Goal: Find specific page/section: Find specific page/section

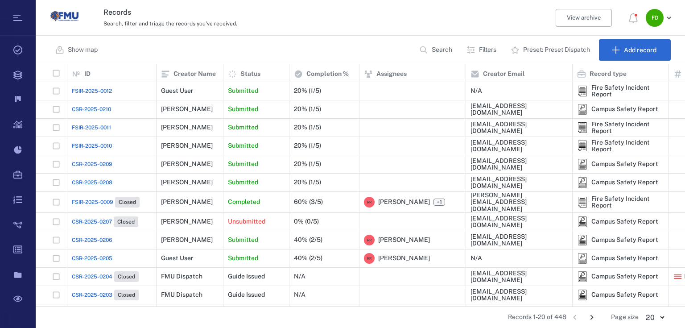
scroll to position [236, 644]
click at [399, 156] on div at bounding box center [412, 164] width 97 height 18
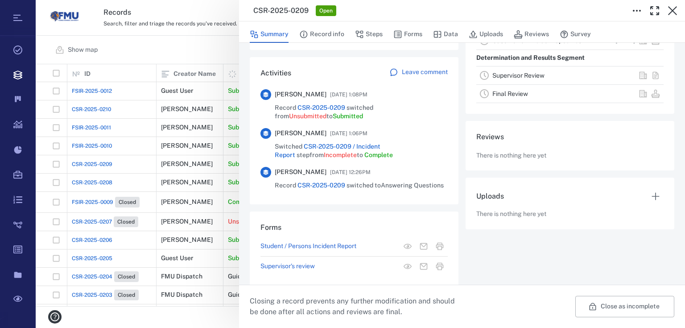
scroll to position [203, 0]
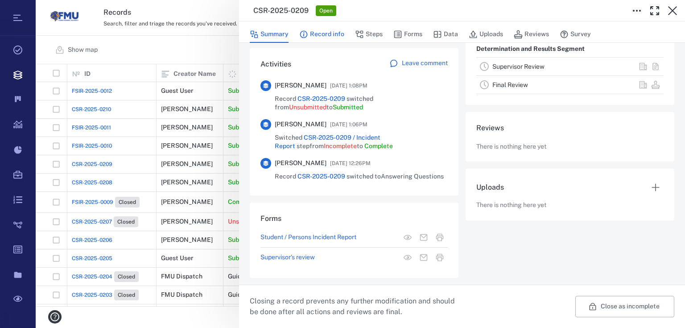
click at [332, 33] on button "Record info" at bounding box center [321, 34] width 45 height 17
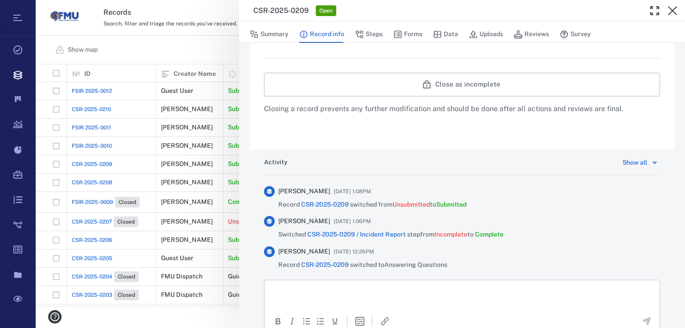
scroll to position [451, 0]
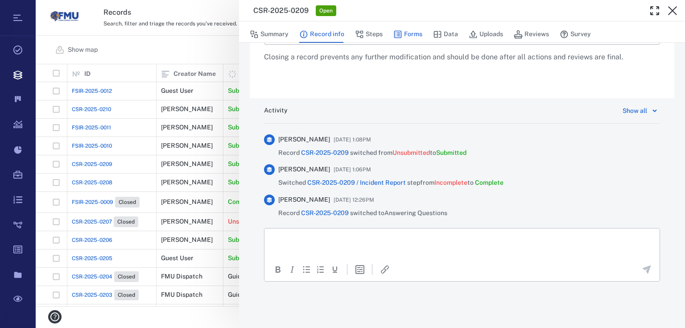
click at [405, 36] on button "Forms" at bounding box center [407, 34] width 29 height 17
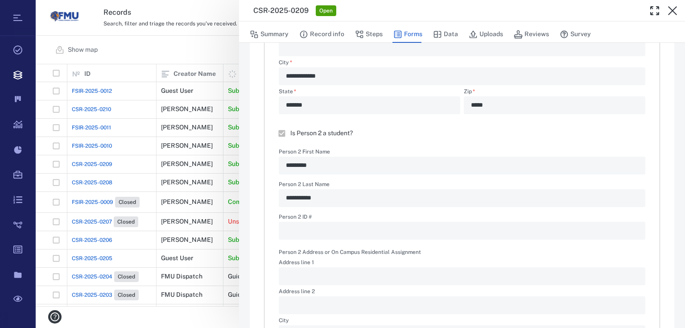
type textarea "*"
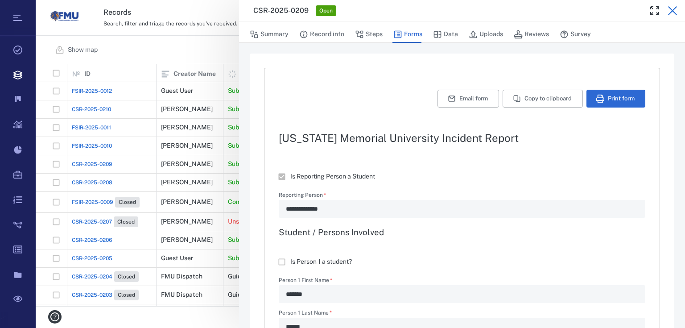
click at [670, 5] on button "button" at bounding box center [672, 11] width 18 height 18
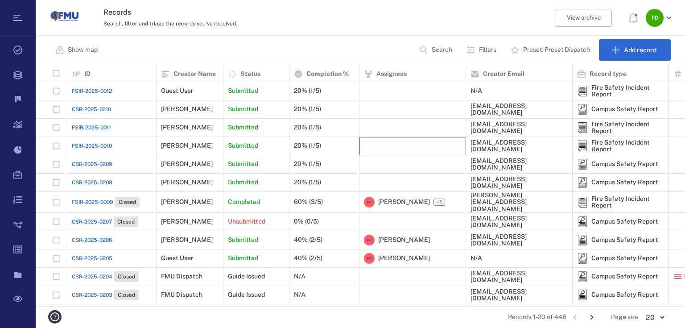
click at [389, 142] on div at bounding box center [412, 146] width 97 height 18
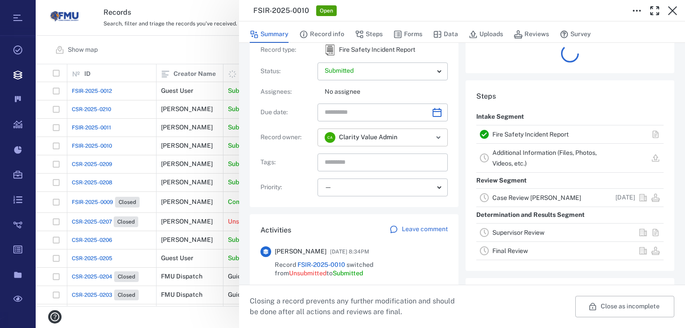
scroll to position [107, 0]
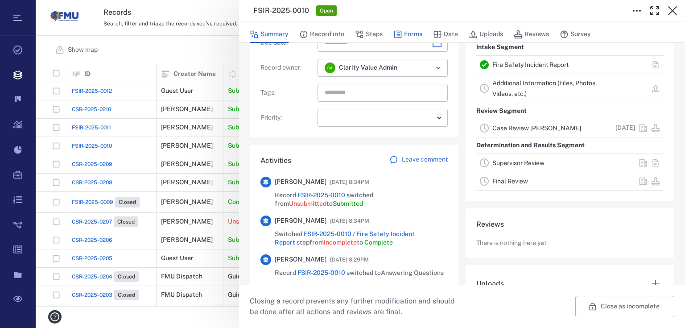
click at [401, 40] on button "Forms" at bounding box center [407, 34] width 29 height 17
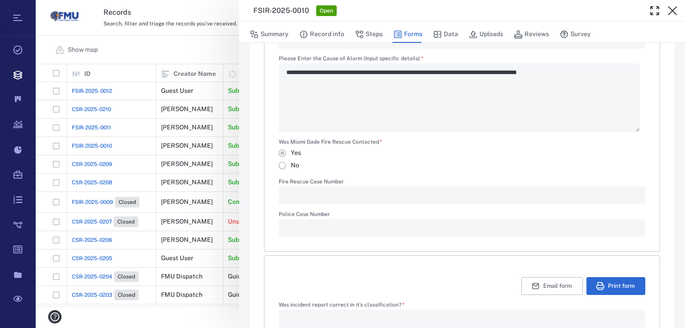
scroll to position [309, 0]
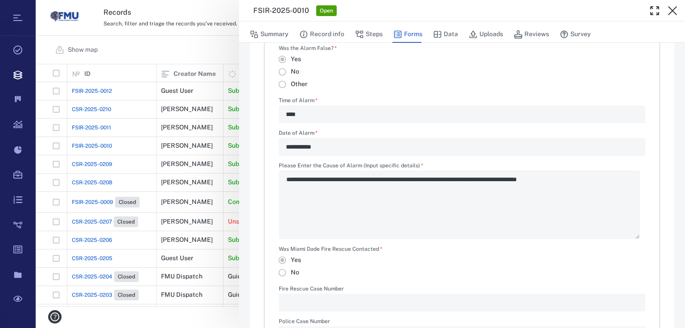
click at [206, 56] on div "**********" at bounding box center [360, 164] width 649 height 328
